Goal: Task Accomplishment & Management: Complete application form

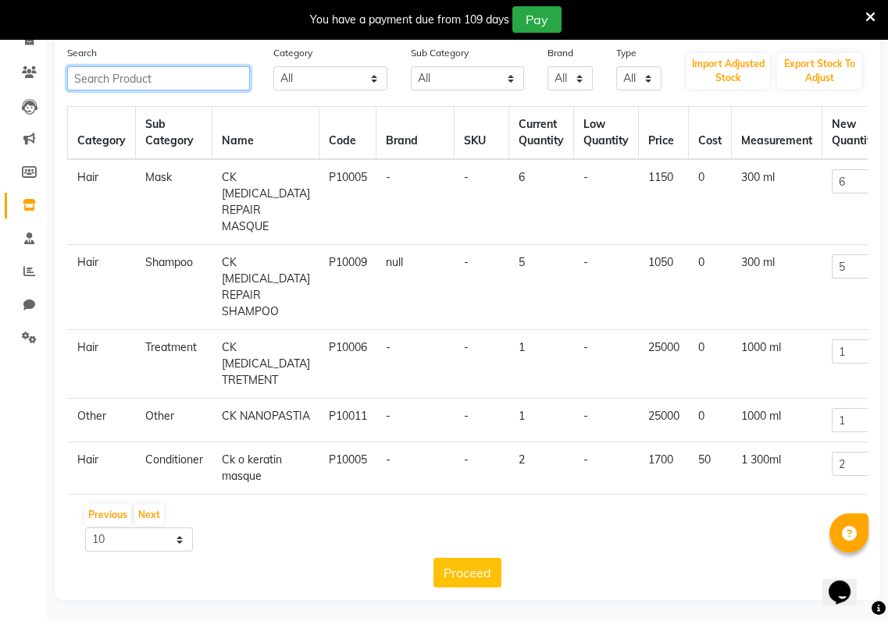
click at [135, 84] on input "text" at bounding box center [158, 78] width 183 height 24
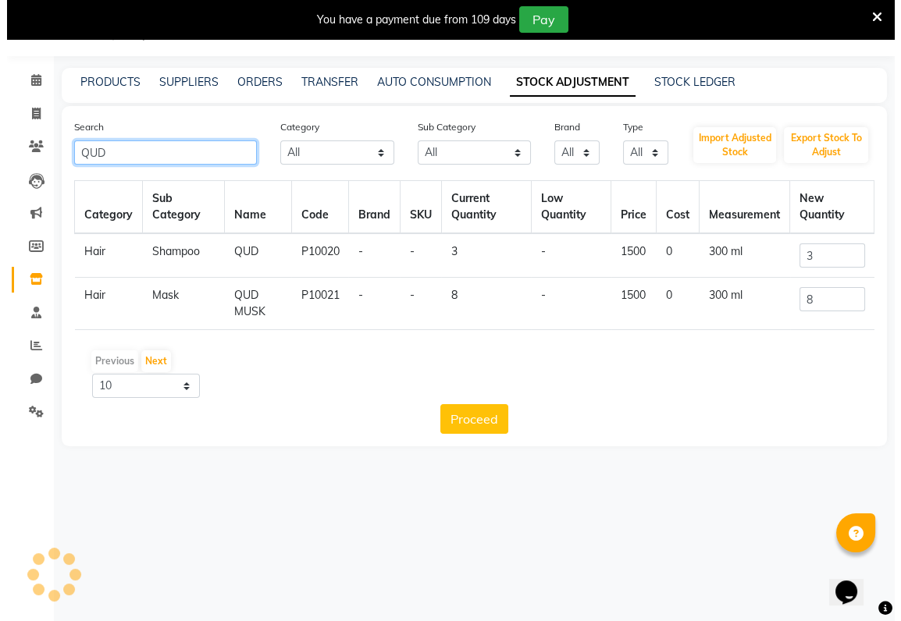
scroll to position [38, 0]
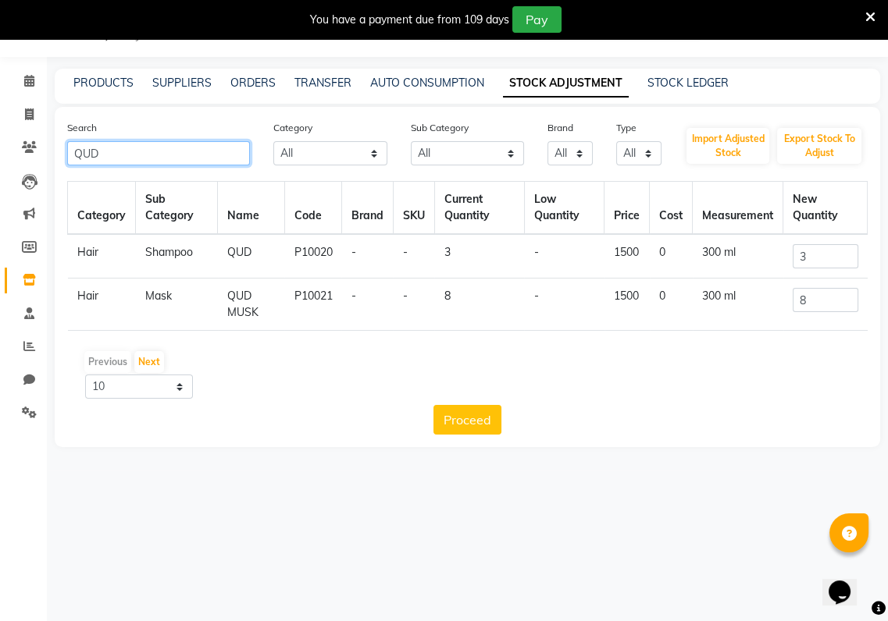
type input "QUD"
click at [254, 251] on td "QUD" at bounding box center [251, 256] width 67 height 44
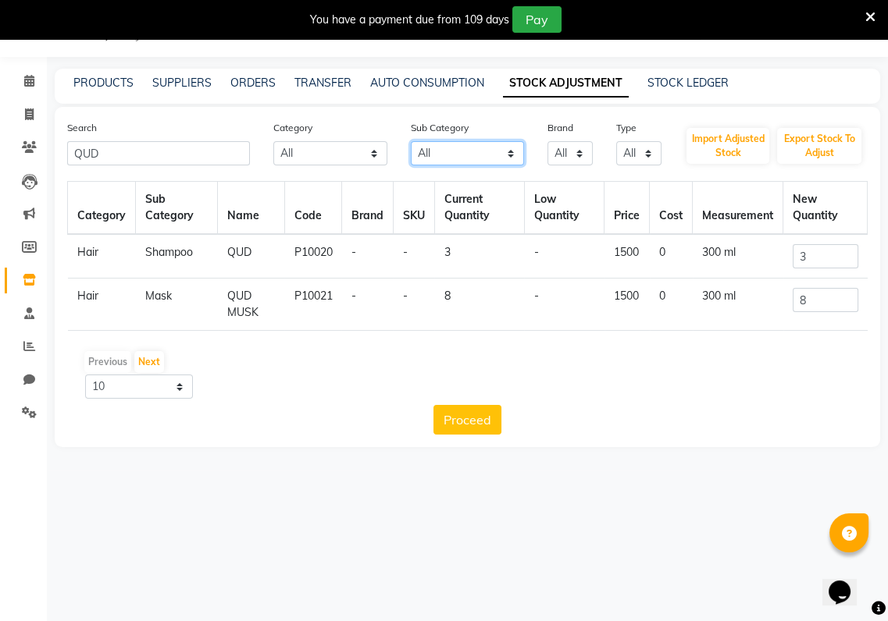
click at [511, 154] on select "All Cream Hair Olaplex Salon Use Loreal Retail Cheryls Retail Casmara Retail Ke…" at bounding box center [468, 153] width 114 height 24
click at [375, 155] on select "All Hair Skin Makeup Personal Care Appliances [PERSON_NAME] Waxing Disposable T…" at bounding box center [330, 153] width 114 height 24
click at [577, 152] on select "All Null Scwarzkopf Wow" at bounding box center [569, 153] width 45 height 24
click at [650, 151] on select "All Both Consumable Retail" at bounding box center [638, 153] width 45 height 24
click at [87, 585] on div "08047224946 Select Location × Style Family Salon , Indian English ENGLISH Españ…" at bounding box center [444, 311] width 888 height 621
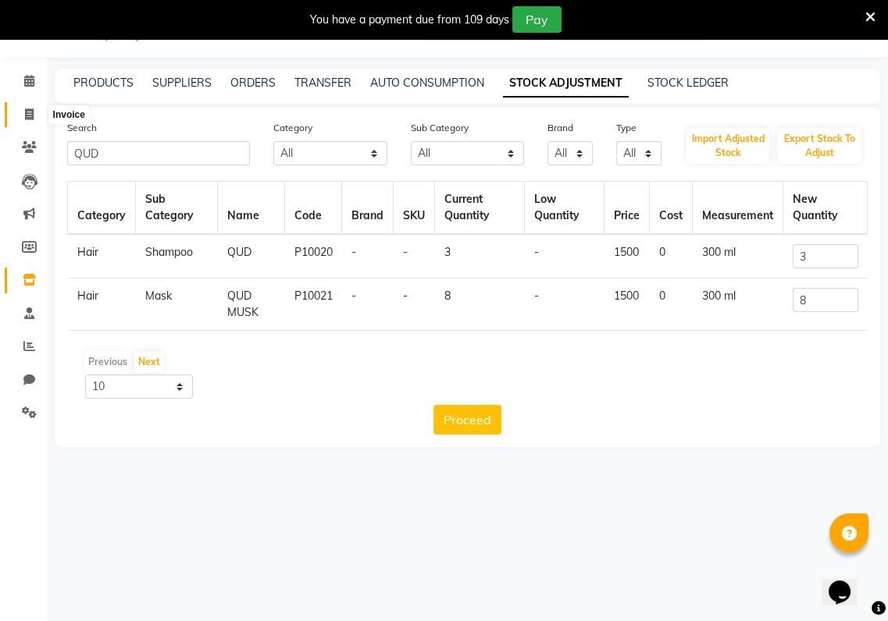
click at [28, 113] on icon at bounding box center [29, 115] width 9 height 12
select select "service"
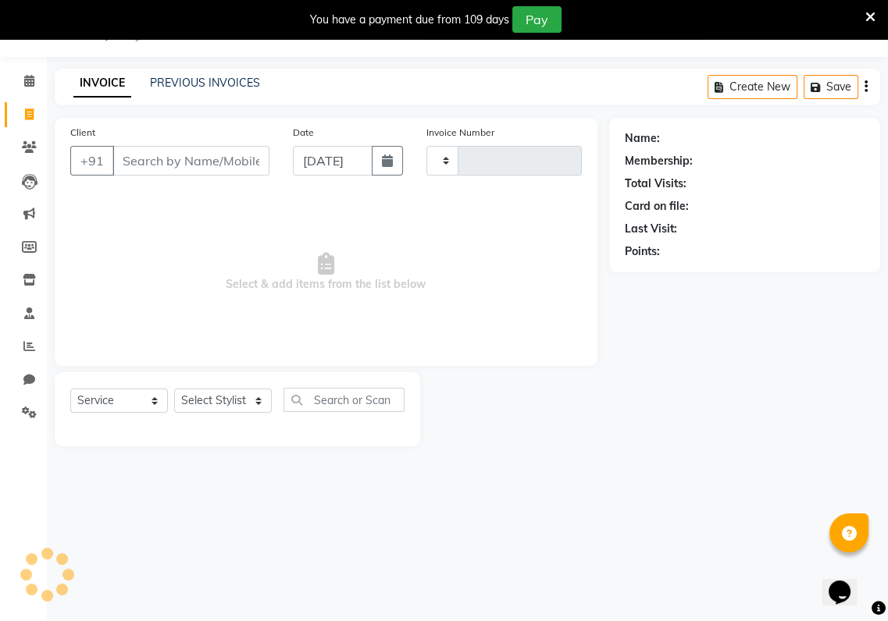
type input "0381"
select select "8264"
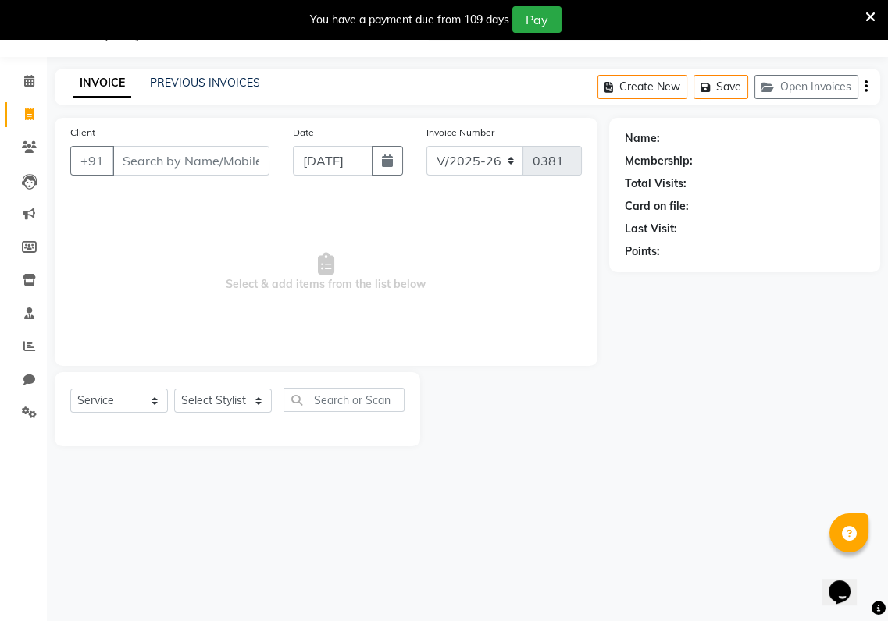
click at [117, 160] on input "Client" at bounding box center [190, 161] width 157 height 30
type input "6380411825"
click at [258, 406] on select "Select Stylist [PERSON_NAME] Baishaki chotto [PERSON_NAME] [PERSON_NAME] [PERSO…" at bounding box center [223, 401] width 98 height 24
select select "80351"
click at [174, 389] on select "Select Stylist [PERSON_NAME] Baishaki chotto [PERSON_NAME] [PERSON_NAME] [PERSO…" at bounding box center [223, 401] width 98 height 24
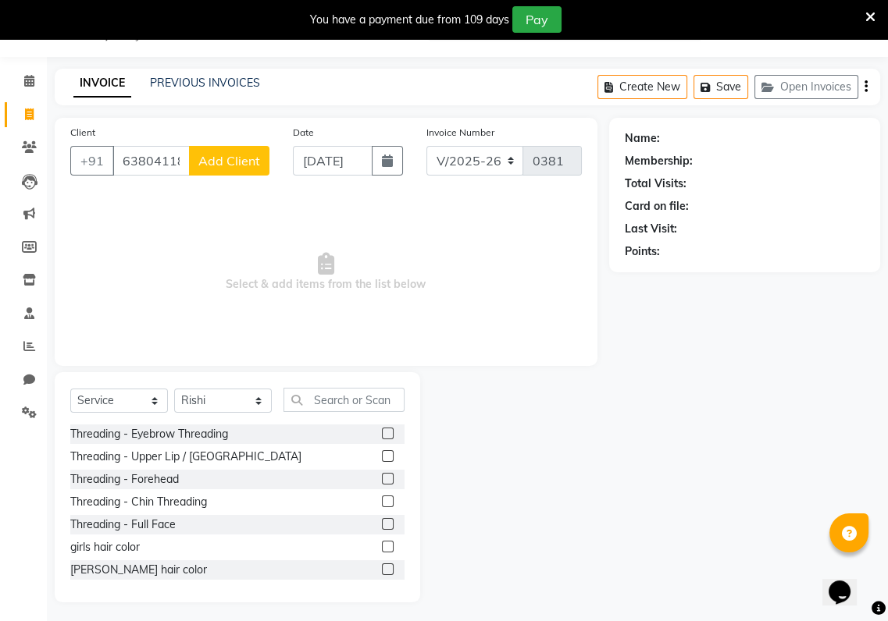
click at [382, 474] on label at bounding box center [388, 479] width 12 height 12
click at [382, 475] on input "checkbox" at bounding box center [387, 480] width 10 height 10
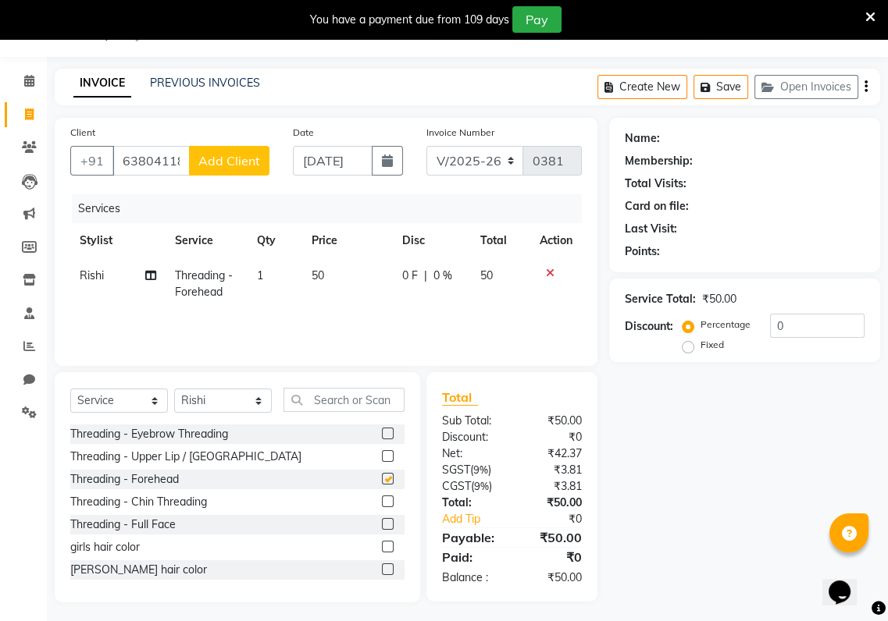
checkbox input "false"
click at [382, 454] on label at bounding box center [388, 456] width 12 height 12
click at [382, 454] on input "checkbox" at bounding box center [387, 457] width 10 height 10
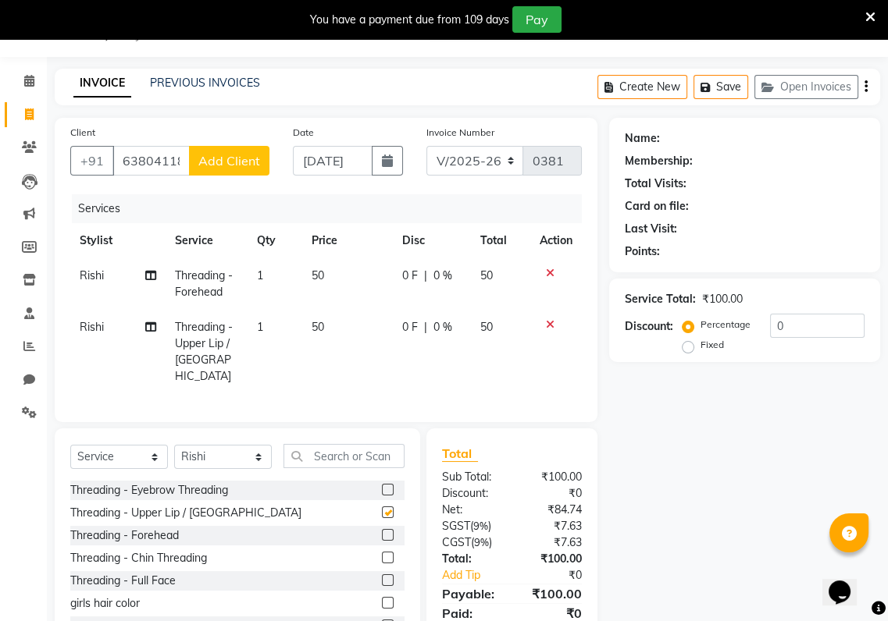
checkbox input "false"
click at [249, 146] on button "Add Client" at bounding box center [229, 161] width 80 height 30
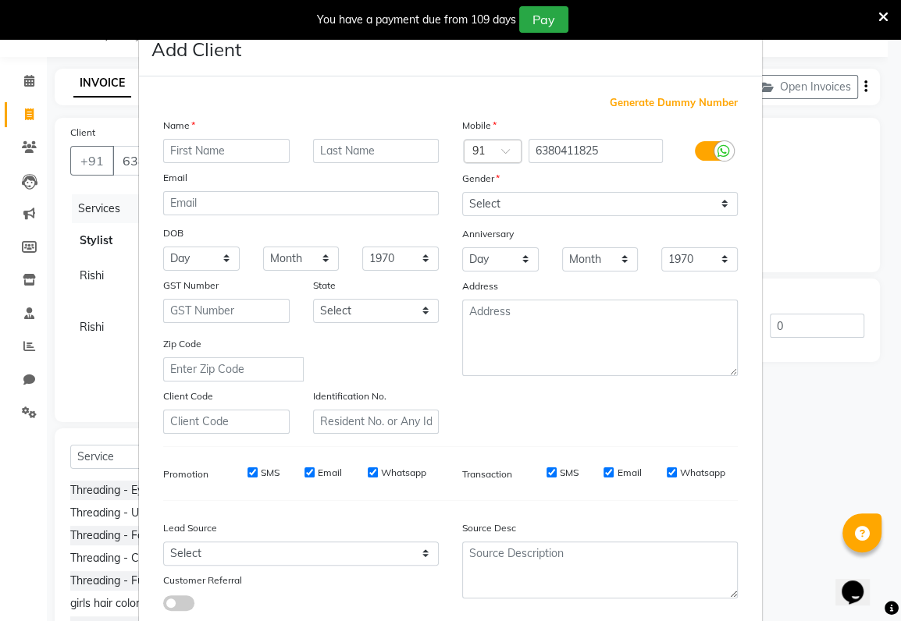
click at [165, 151] on input "text" at bounding box center [226, 151] width 126 height 24
type input "[PERSON_NAME]"
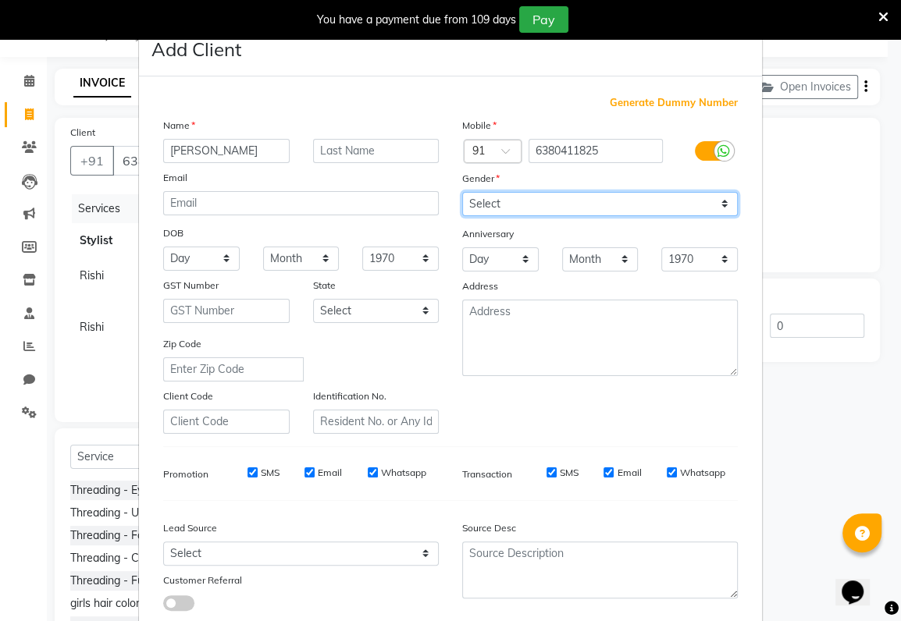
click at [494, 196] on select "Select [DEMOGRAPHIC_DATA] [DEMOGRAPHIC_DATA] Other Prefer Not To Say" at bounding box center [600, 204] width 276 height 24
select select "[DEMOGRAPHIC_DATA]"
click at [462, 192] on select "Select [DEMOGRAPHIC_DATA] [DEMOGRAPHIC_DATA] Other Prefer Not To Say" at bounding box center [600, 204] width 276 height 24
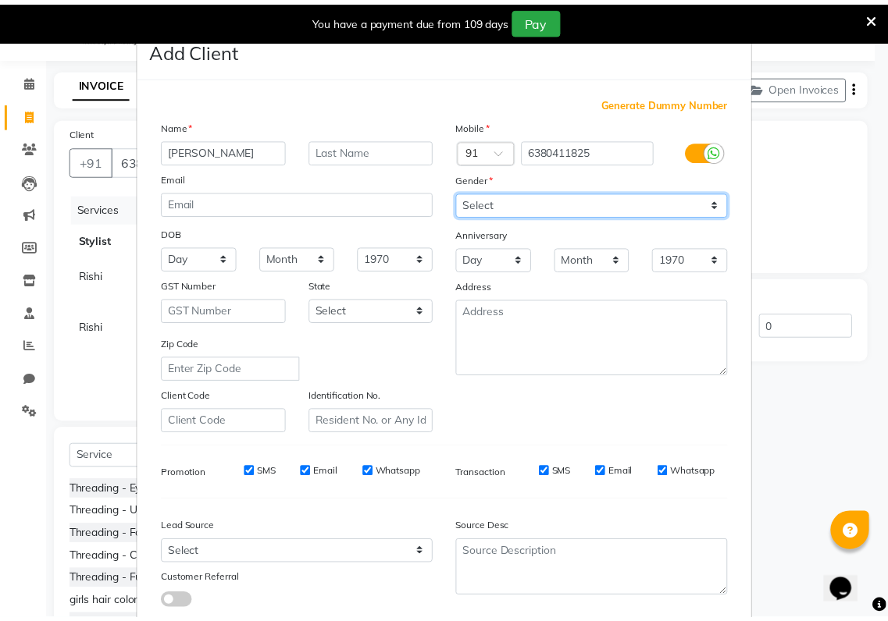
scroll to position [96, 0]
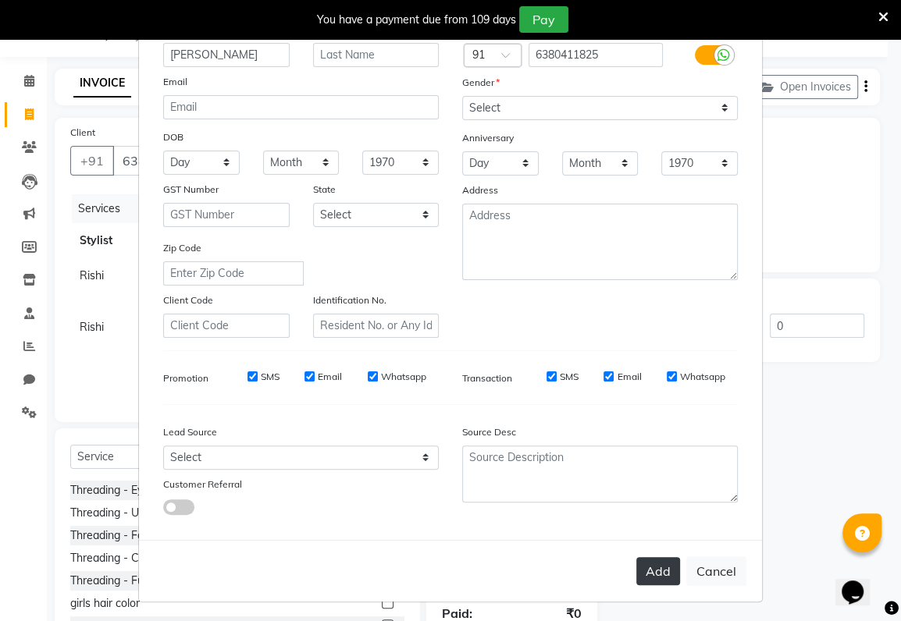
click at [656, 557] on button "Add" at bounding box center [658, 571] width 44 height 28
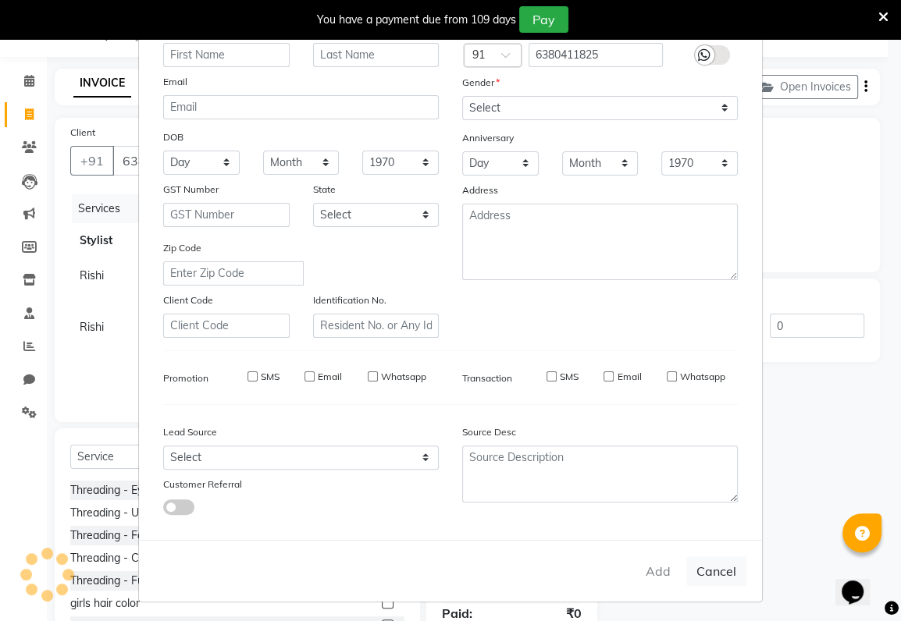
select select
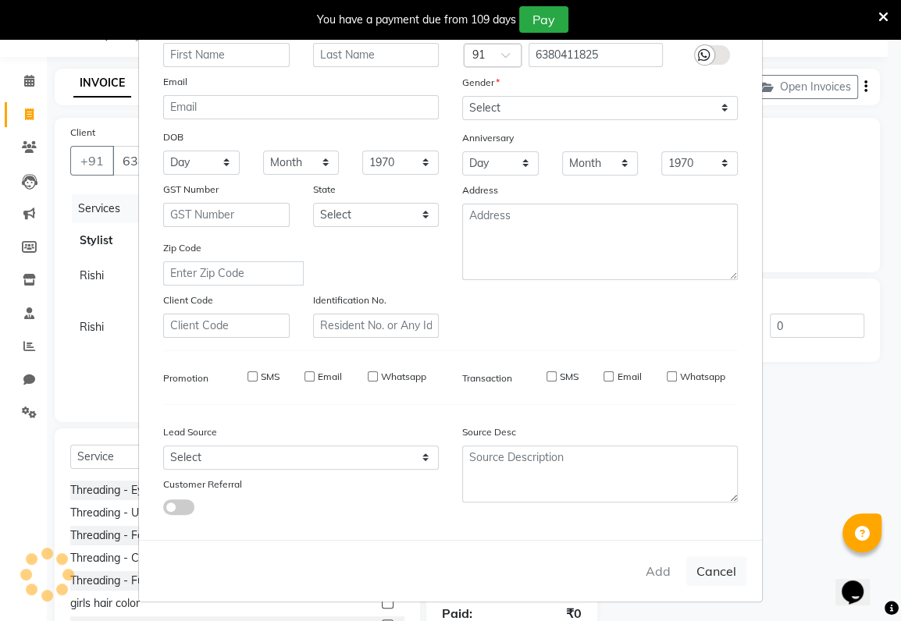
select select
checkbox input "false"
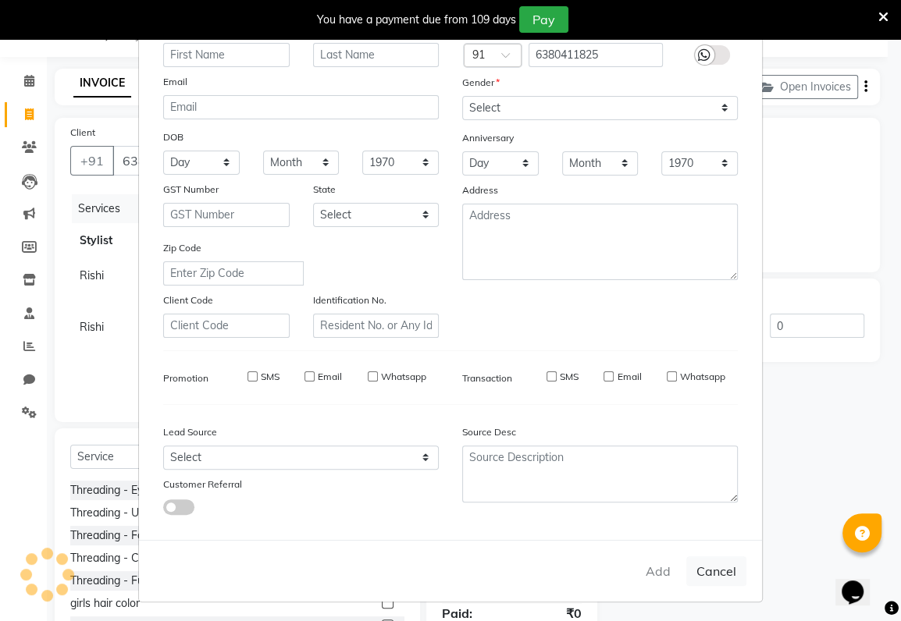
checkbox input "false"
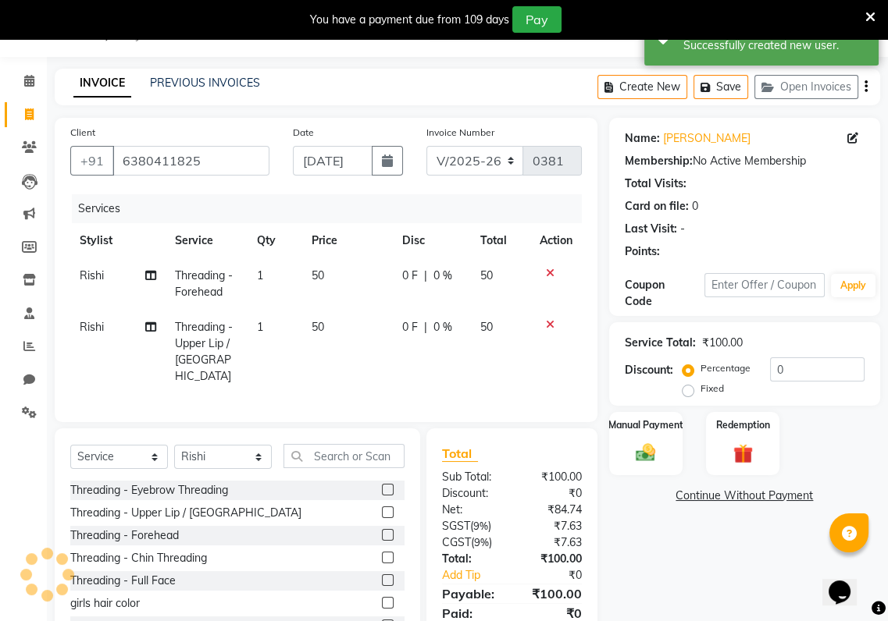
scroll to position [95, 0]
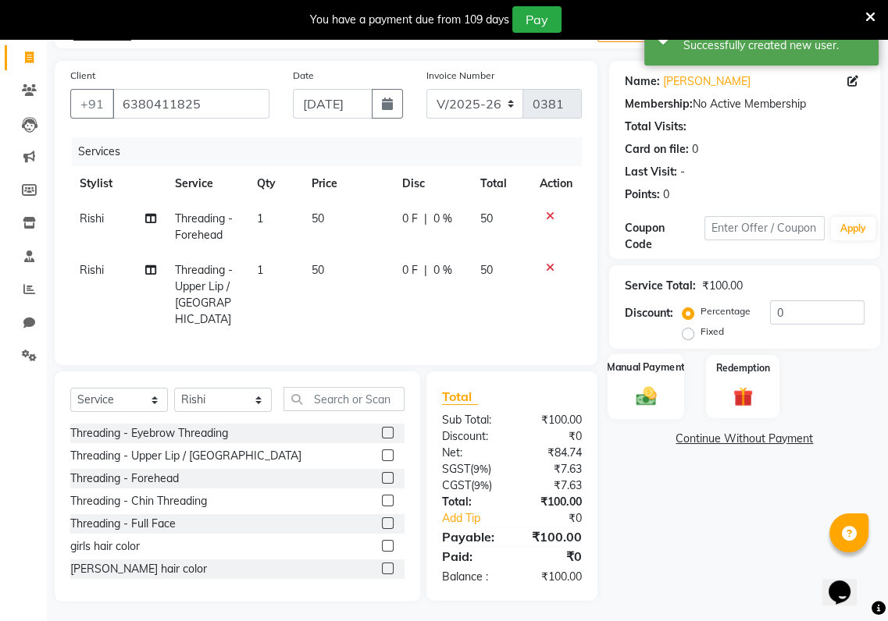
click at [642, 398] on img at bounding box center [645, 395] width 33 height 23
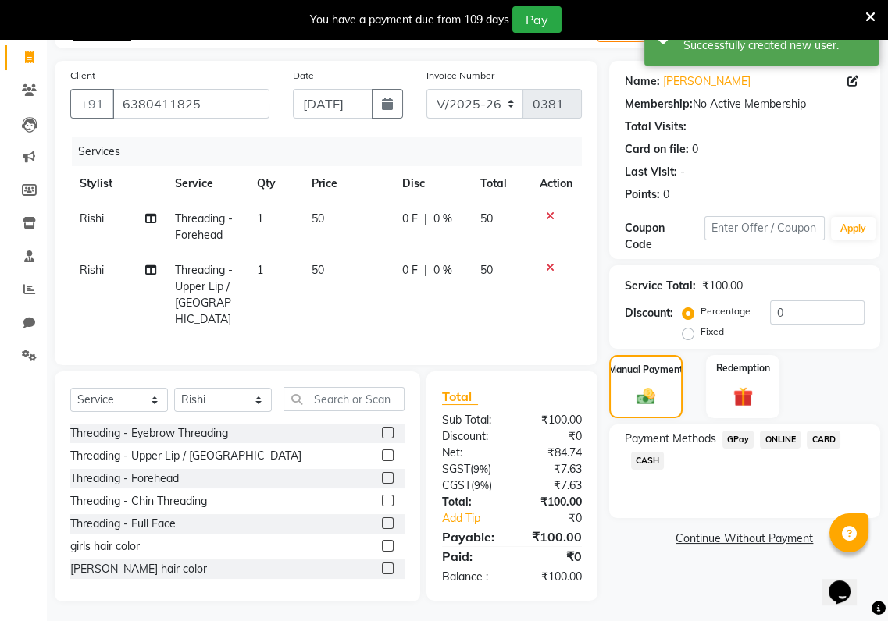
click at [737, 438] on span "GPay" at bounding box center [738, 440] width 32 height 18
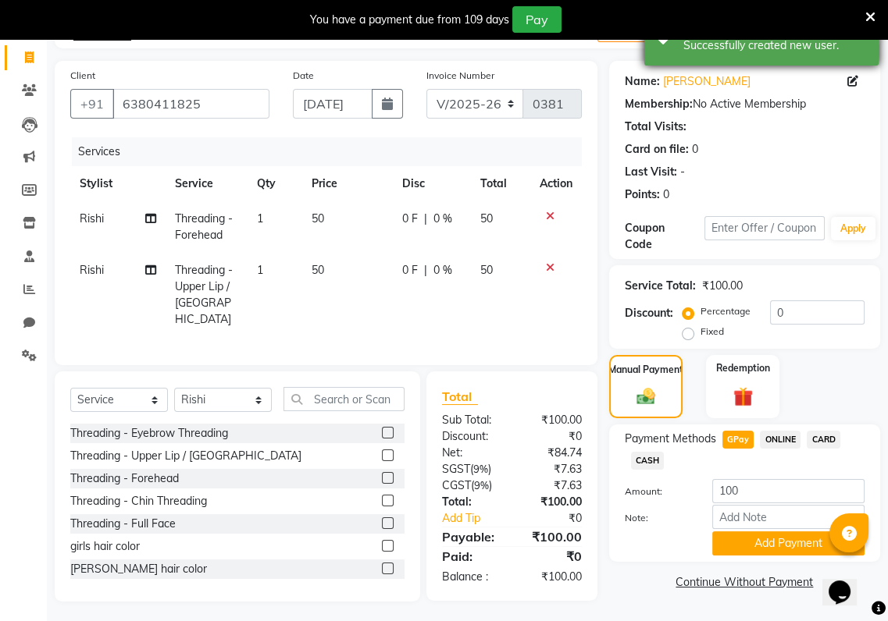
scroll to position [0, 0]
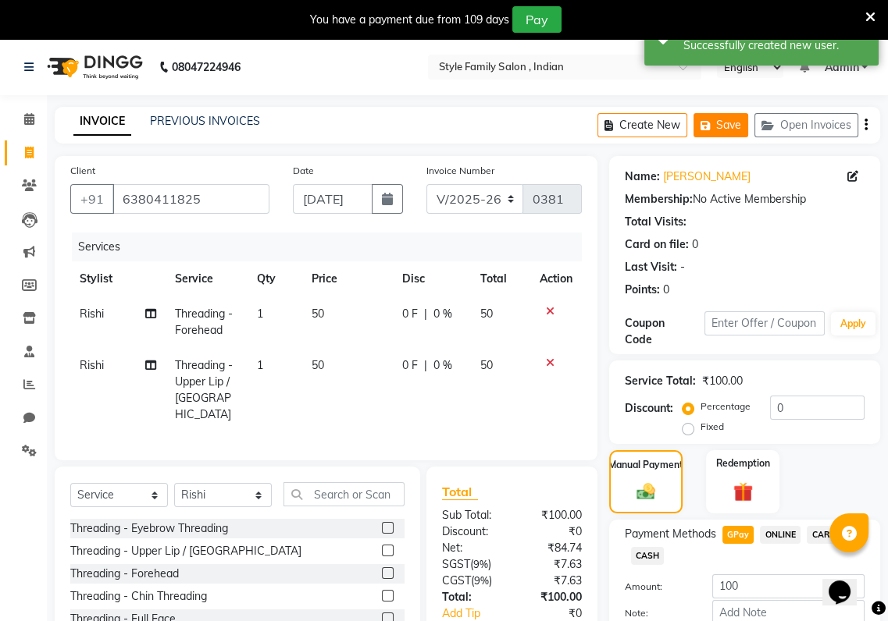
click at [733, 133] on button "Save" at bounding box center [720, 125] width 55 height 24
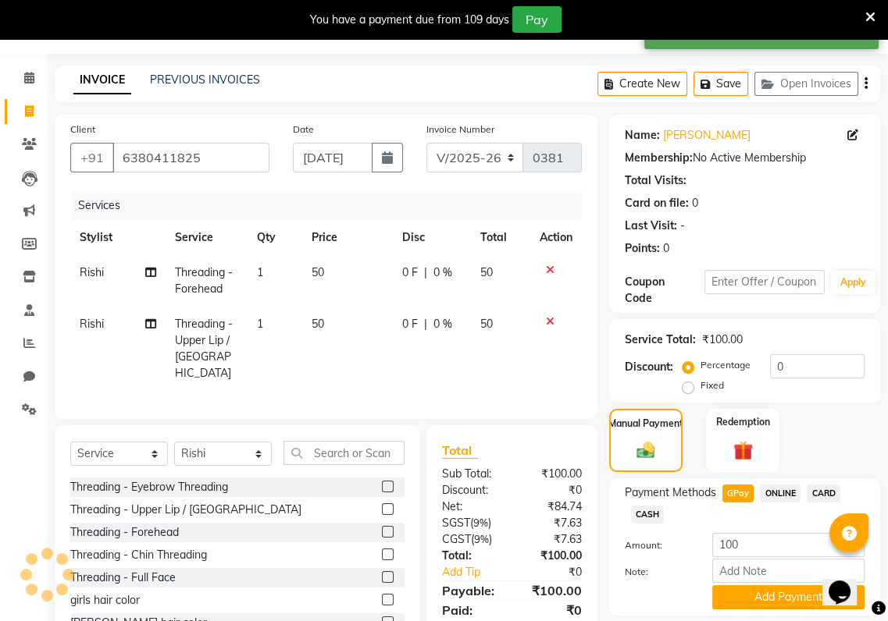
scroll to position [95, 0]
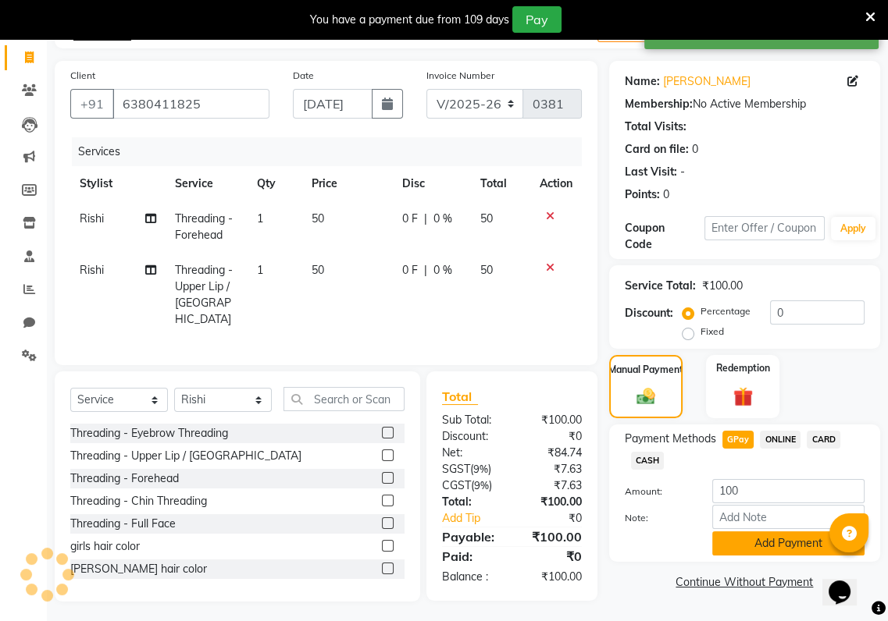
click at [731, 552] on button "Add Payment" at bounding box center [788, 544] width 152 height 24
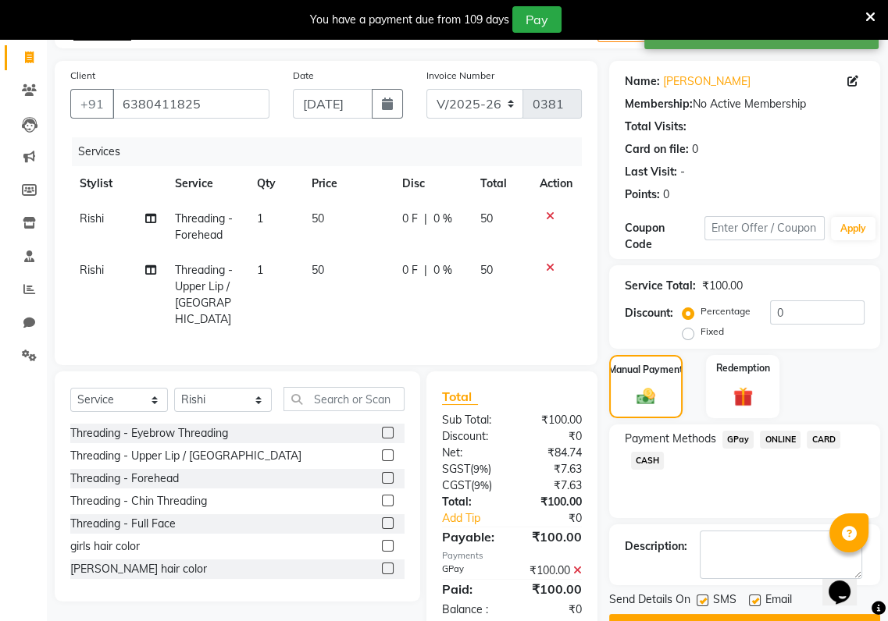
scroll to position [136, 0]
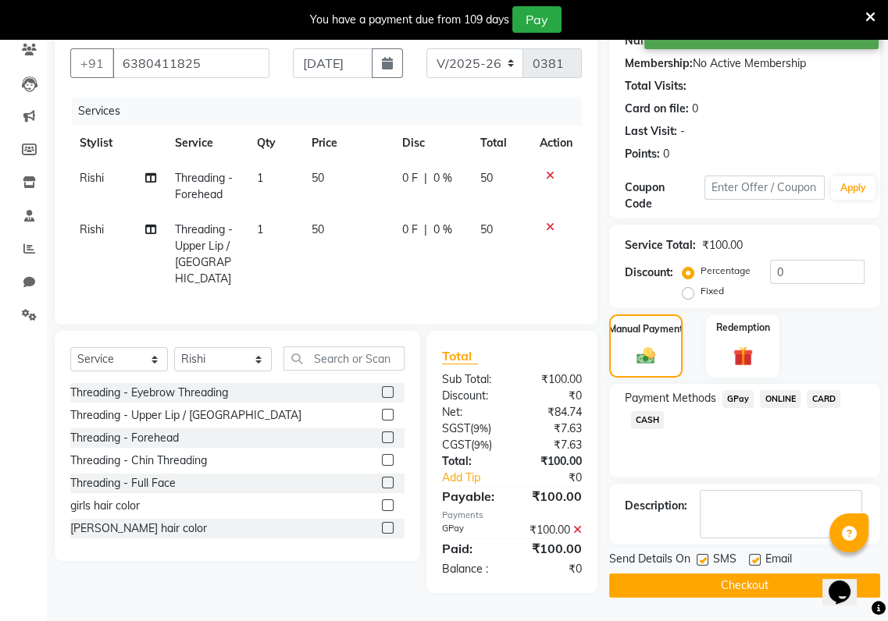
click at [705, 563] on label at bounding box center [702, 560] width 12 height 12
click at [705, 563] on input "checkbox" at bounding box center [701, 561] width 10 height 10
checkbox input "false"
click at [756, 560] on label at bounding box center [755, 560] width 12 height 12
click at [756, 560] on input "checkbox" at bounding box center [754, 561] width 10 height 10
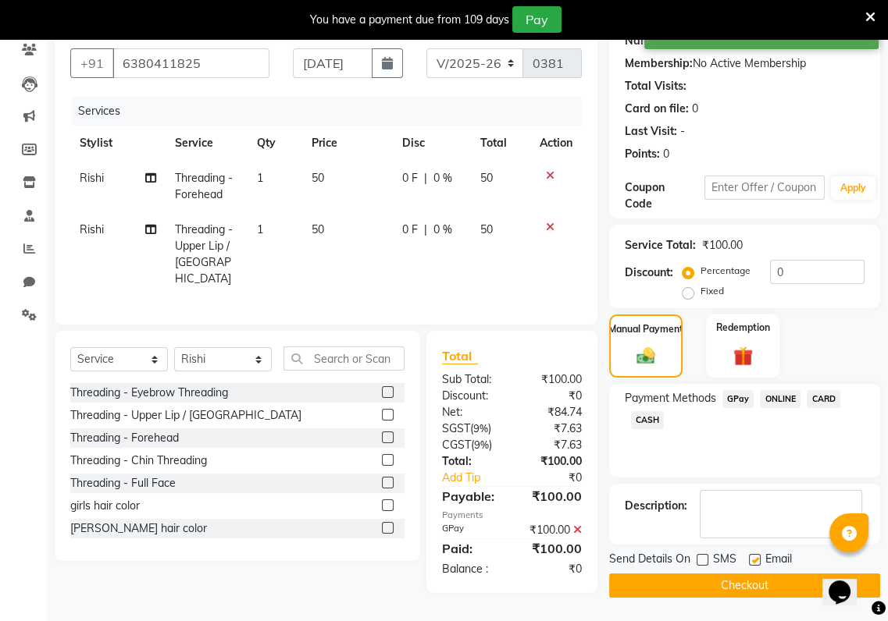
checkbox input "false"
click at [756, 591] on button "Checkout" at bounding box center [744, 586] width 271 height 24
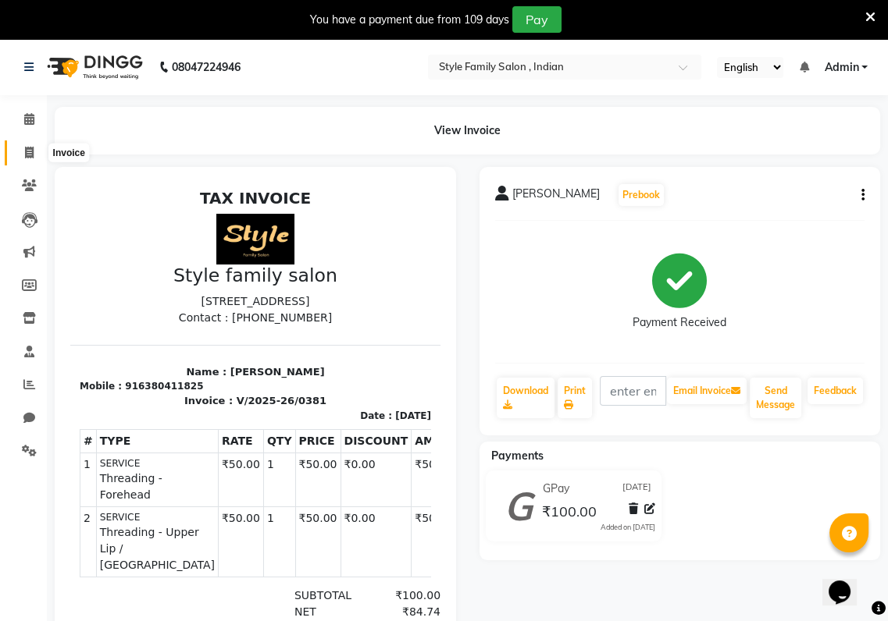
click at [34, 155] on span at bounding box center [29, 153] width 27 height 18
select select "service"
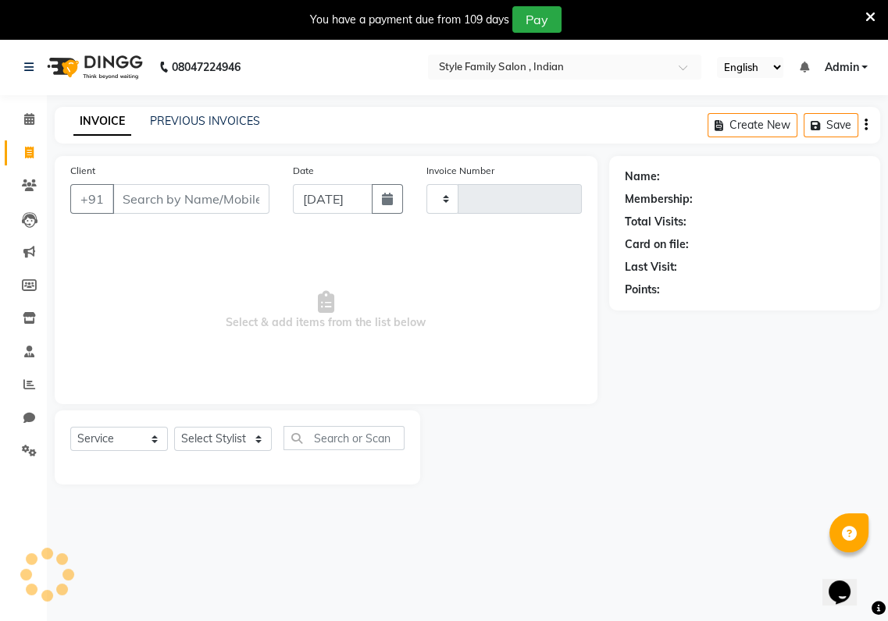
type input "0382"
select select "8264"
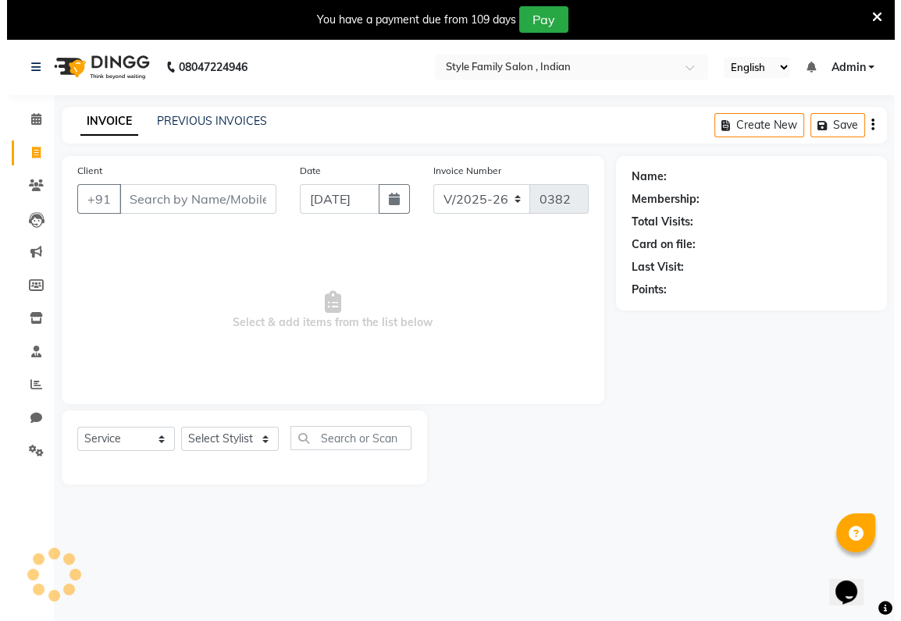
scroll to position [38, 0]
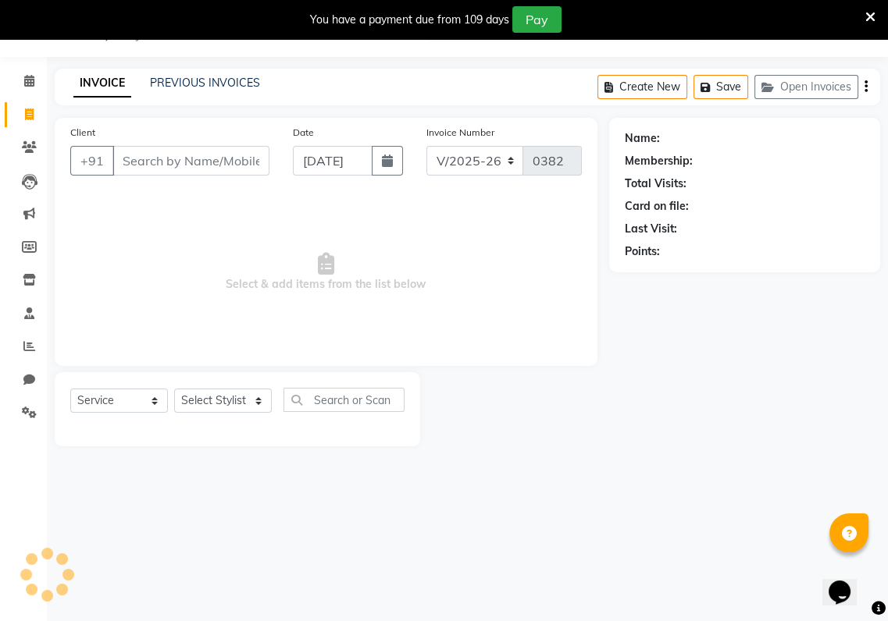
click at [121, 164] on input "Client" at bounding box center [190, 161] width 157 height 30
type input "9477159155"
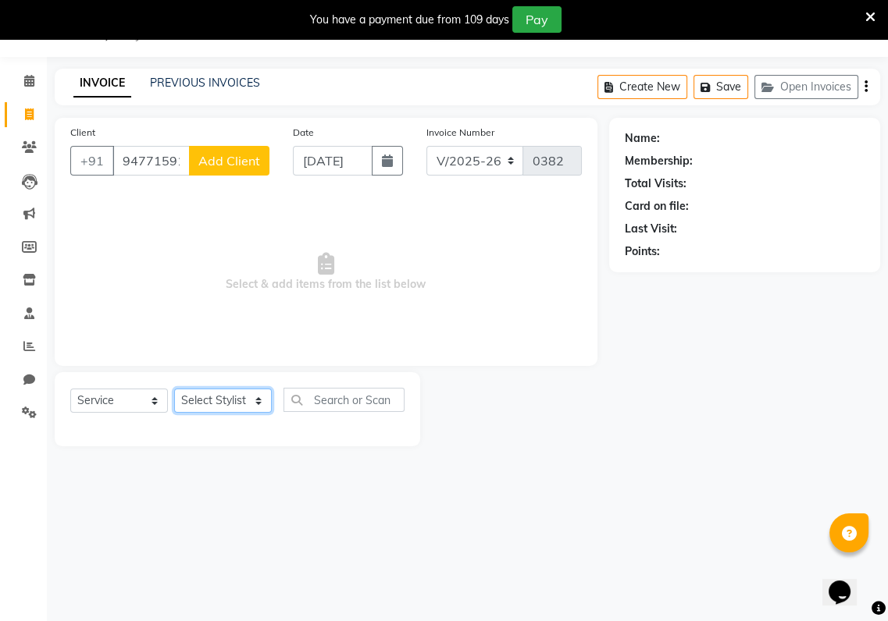
click at [201, 393] on select "Select Stylist [PERSON_NAME] Baishaki chotto [PERSON_NAME] [PERSON_NAME] [PERSO…" at bounding box center [223, 401] width 98 height 24
select select "88347"
click at [174, 389] on select "Select Stylist [PERSON_NAME] Baishaki chotto [PERSON_NAME] [PERSON_NAME] [PERSO…" at bounding box center [223, 401] width 98 height 24
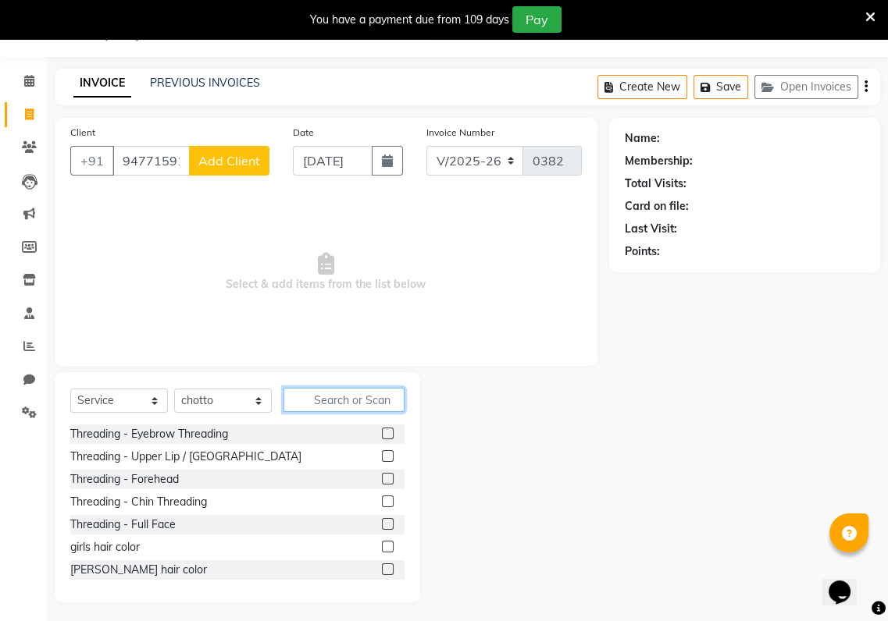
click at [308, 394] on input "text" at bounding box center [343, 400] width 121 height 24
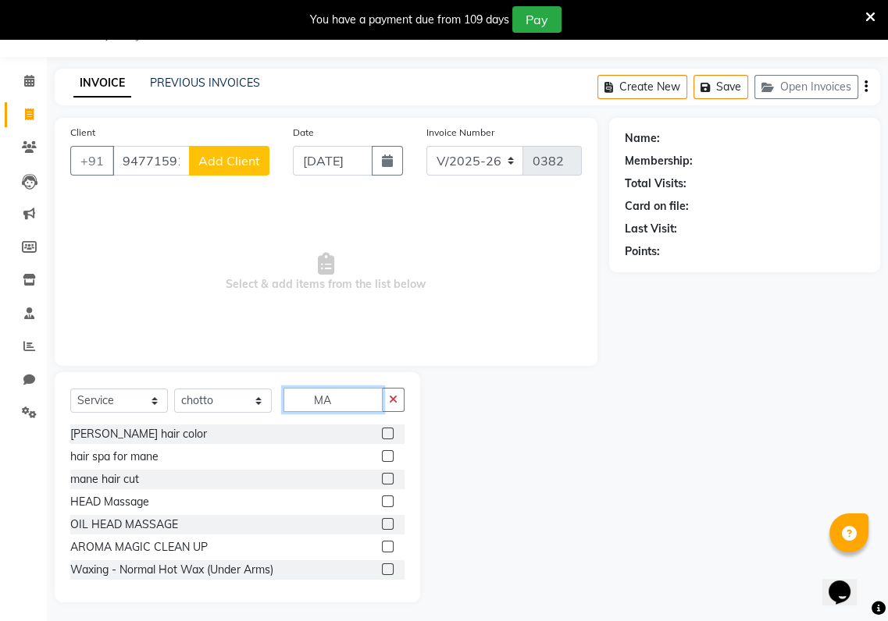
type input "MA"
click at [382, 478] on label at bounding box center [388, 479] width 12 height 12
click at [382, 478] on input "checkbox" at bounding box center [387, 480] width 10 height 10
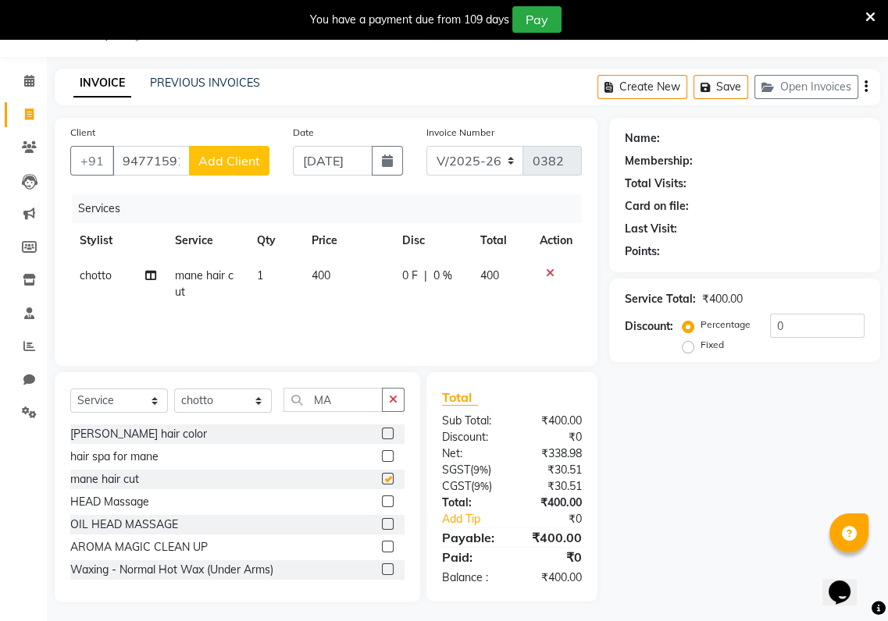
checkbox input "false"
click at [250, 157] on span "Add Client" at bounding box center [229, 161] width 62 height 16
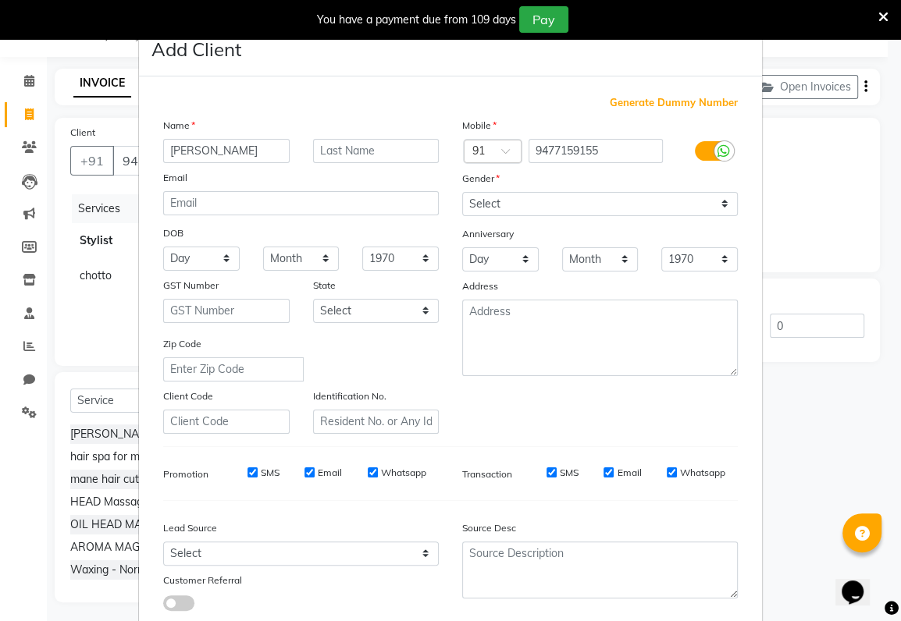
type input "[PERSON_NAME]"
click at [475, 207] on select "Select [DEMOGRAPHIC_DATA] [DEMOGRAPHIC_DATA] Other Prefer Not To Say" at bounding box center [600, 204] width 276 height 24
select select "[DEMOGRAPHIC_DATA]"
click at [462, 192] on select "Select [DEMOGRAPHIC_DATA] [DEMOGRAPHIC_DATA] Other Prefer Not To Say" at bounding box center [600, 204] width 276 height 24
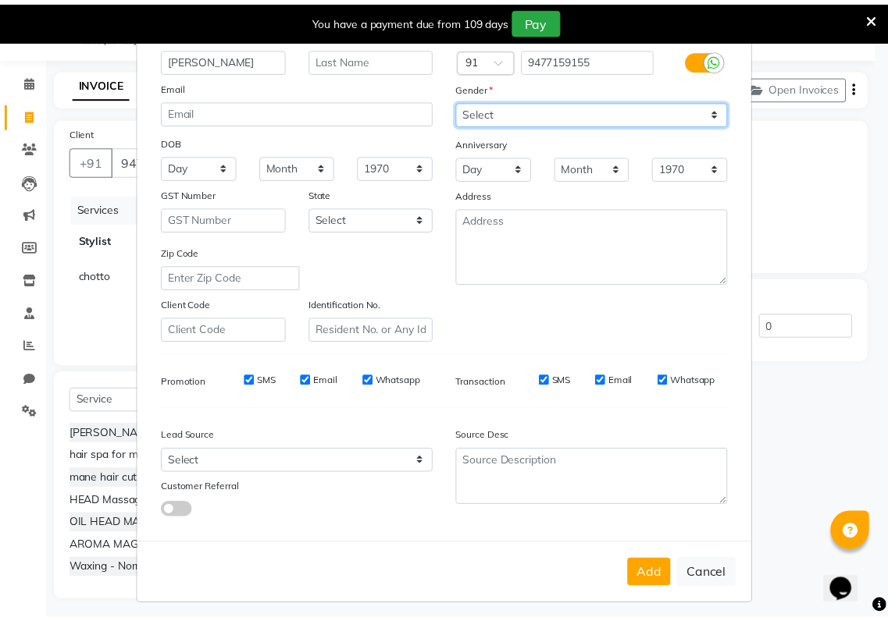
scroll to position [96, 0]
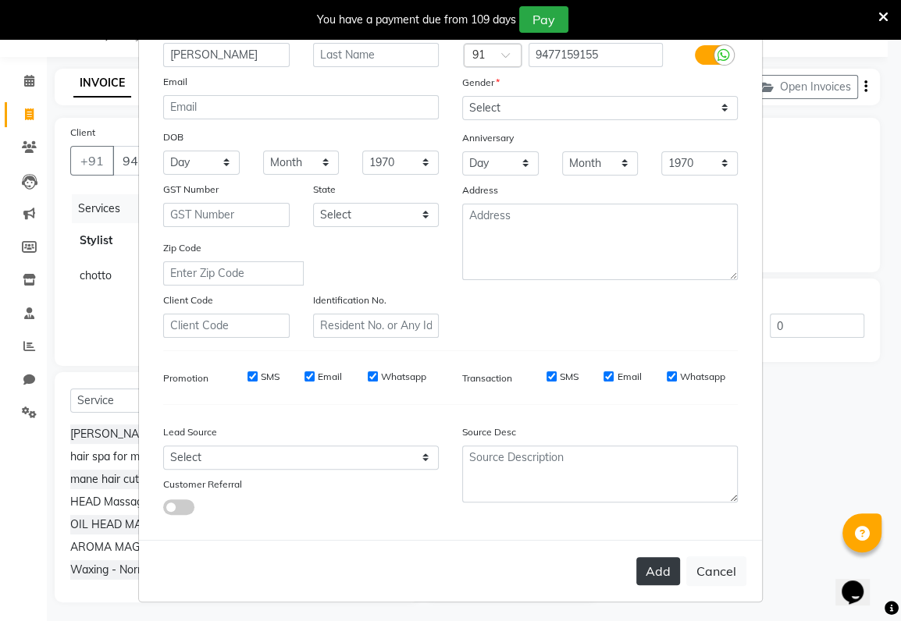
click at [644, 576] on button "Add" at bounding box center [658, 571] width 44 height 28
select select
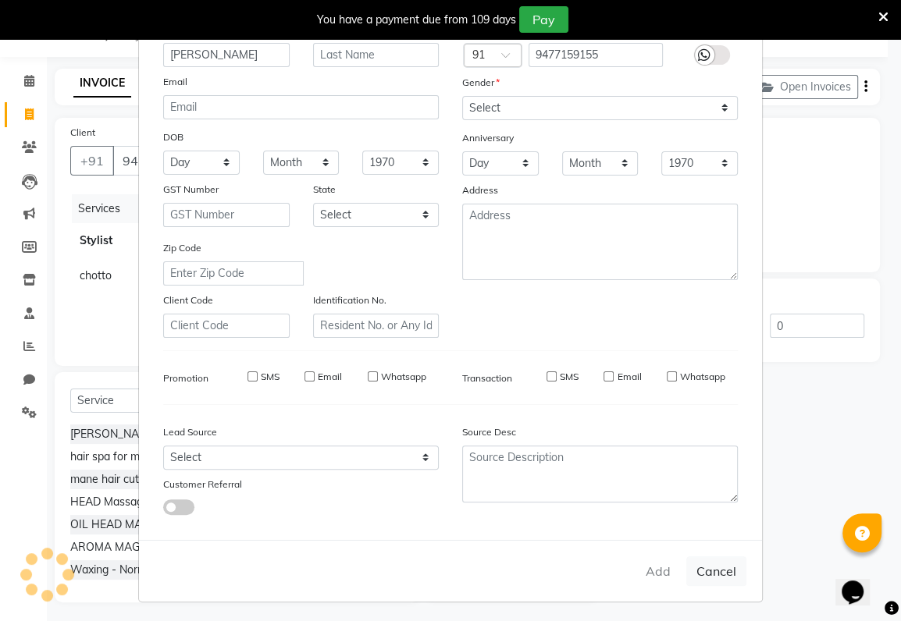
select select
checkbox input "false"
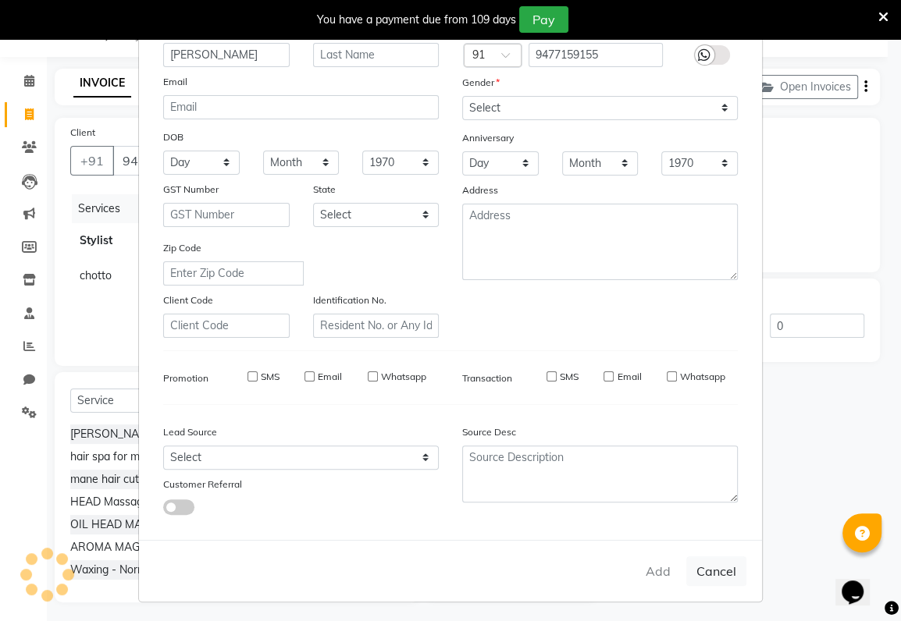
checkbox input "false"
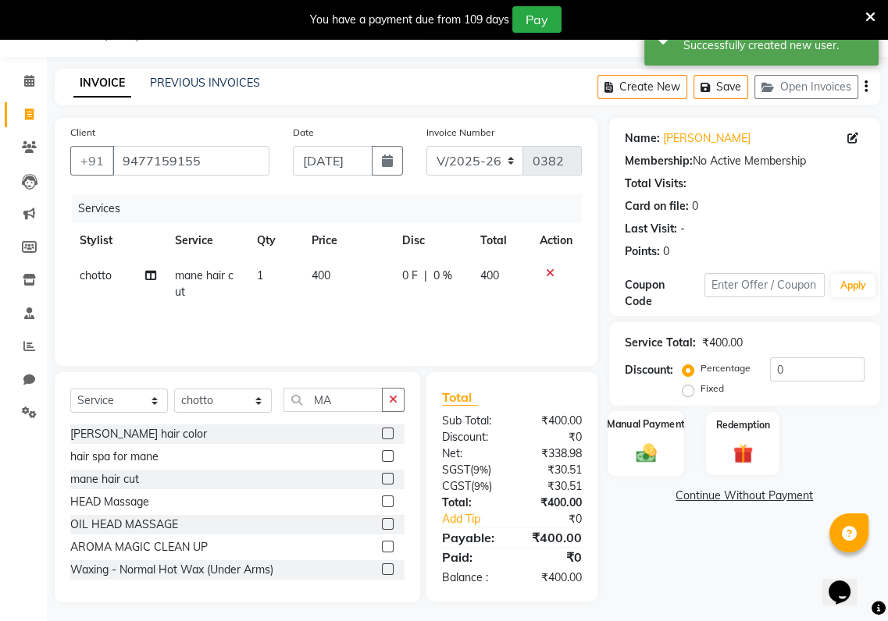
click at [651, 456] on img at bounding box center [645, 452] width 33 height 23
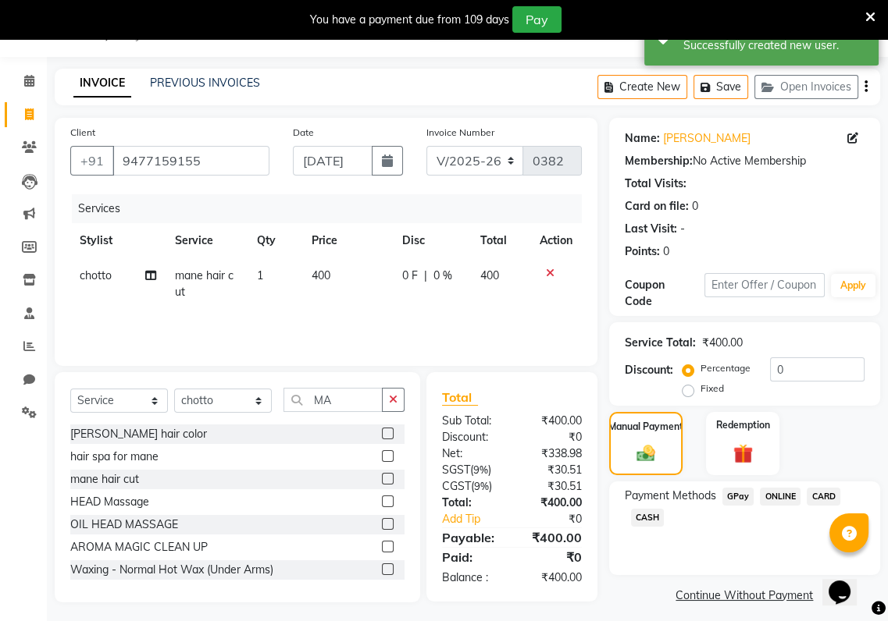
click at [733, 492] on span "GPay" at bounding box center [738, 497] width 32 height 18
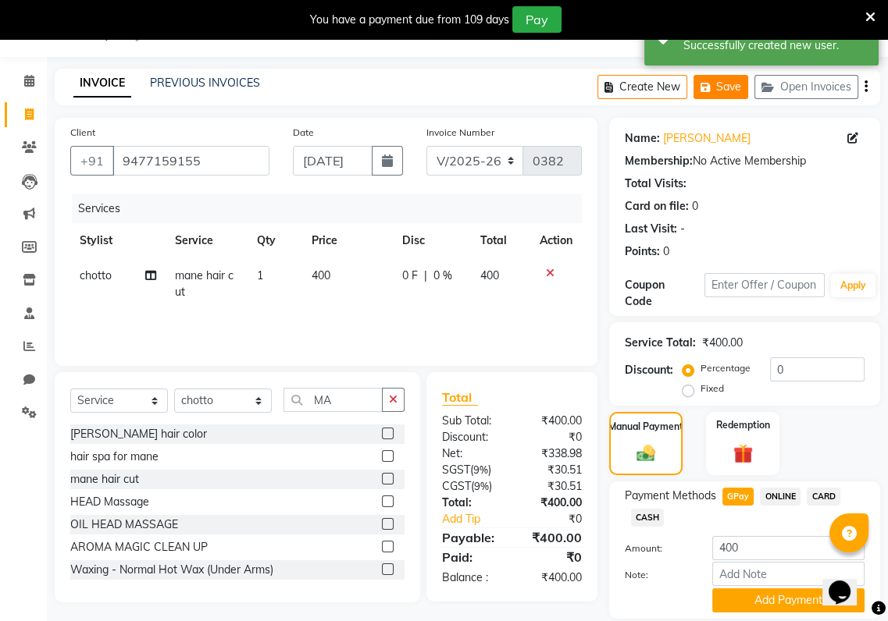
click at [735, 85] on button "Save" at bounding box center [720, 87] width 55 height 24
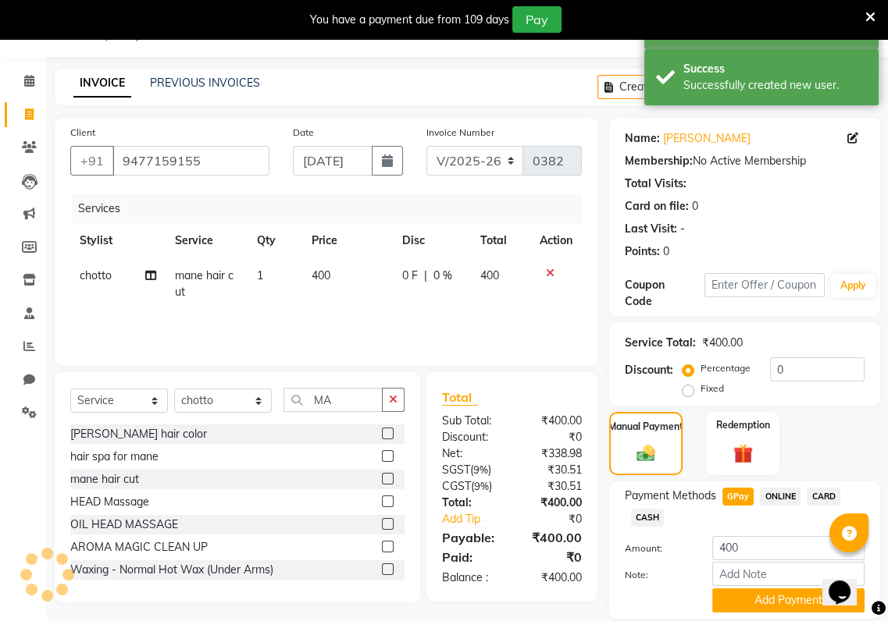
scroll to position [91, 0]
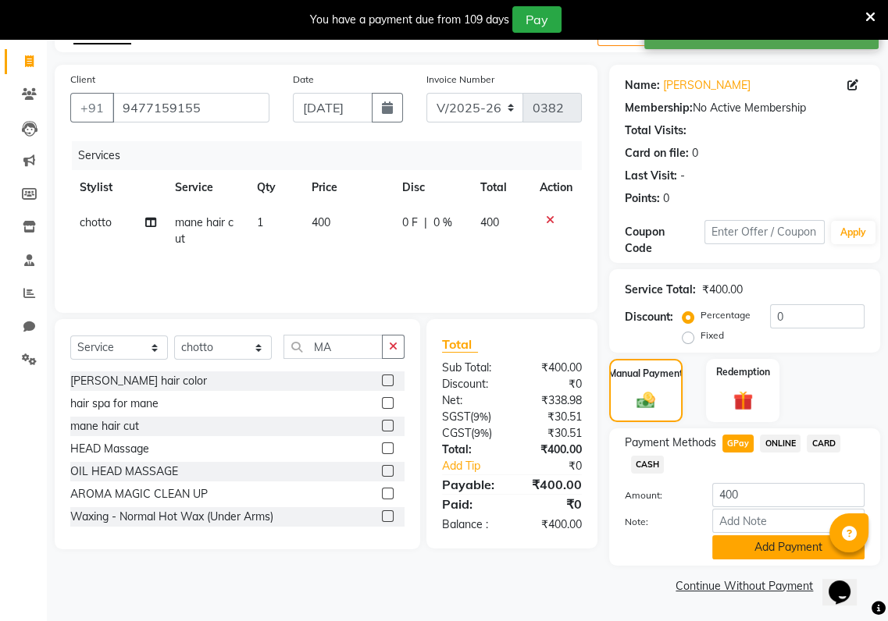
click at [770, 553] on button "Add Payment" at bounding box center [788, 547] width 152 height 24
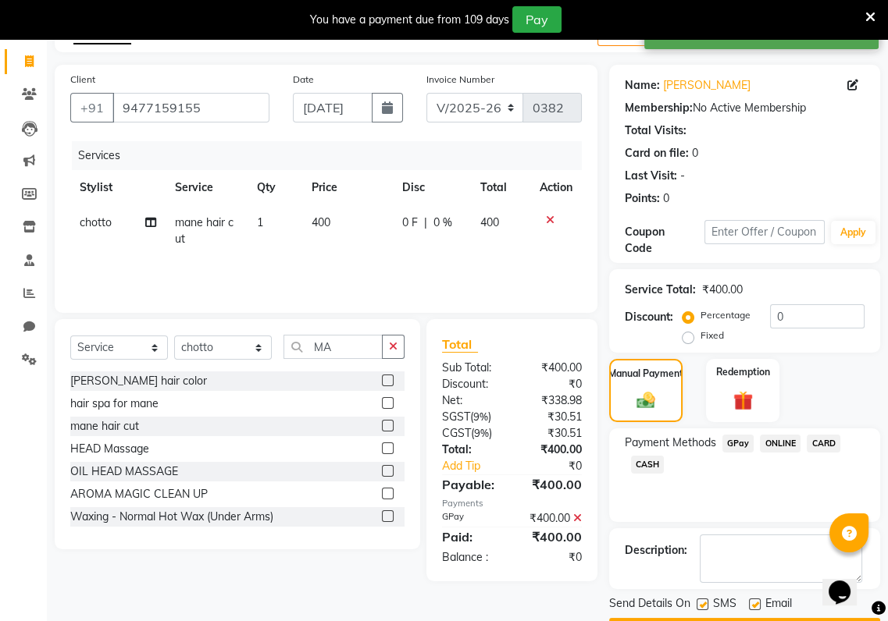
scroll to position [136, 0]
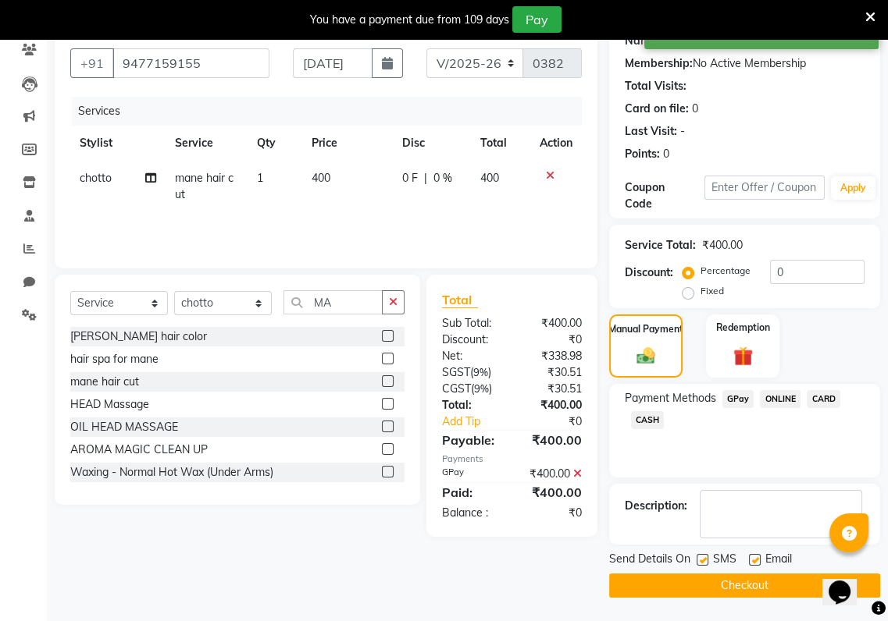
click at [703, 557] on label at bounding box center [702, 560] width 12 height 12
click at [703, 557] on input "checkbox" at bounding box center [701, 561] width 10 height 10
checkbox input "false"
click at [756, 567] on div at bounding box center [754, 562] width 10 height 16
click at [757, 560] on label at bounding box center [755, 560] width 12 height 12
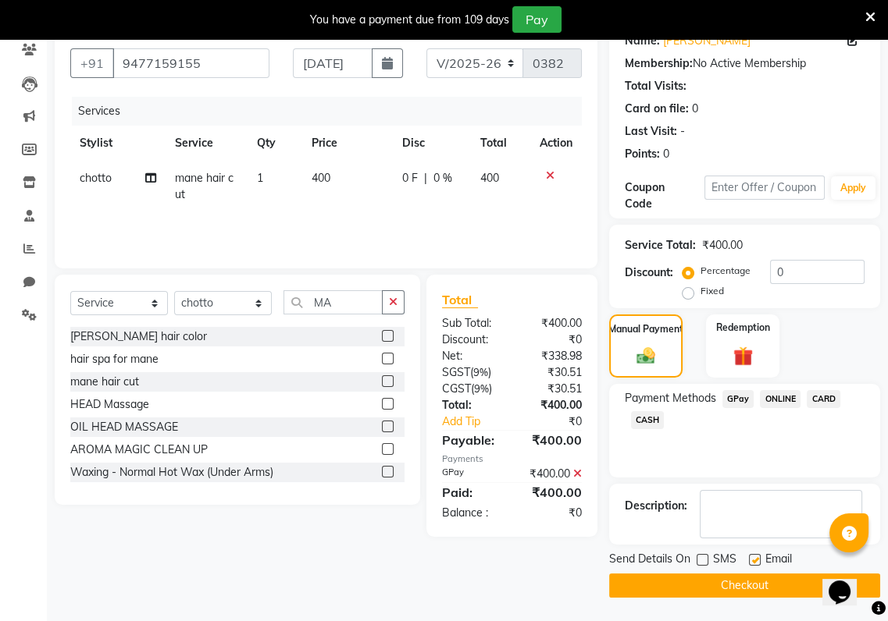
click at [757, 560] on input "checkbox" at bounding box center [754, 561] width 10 height 10
checkbox input "false"
click at [751, 576] on button "Checkout" at bounding box center [744, 586] width 271 height 24
